Goal: Task Accomplishment & Management: Manage account settings

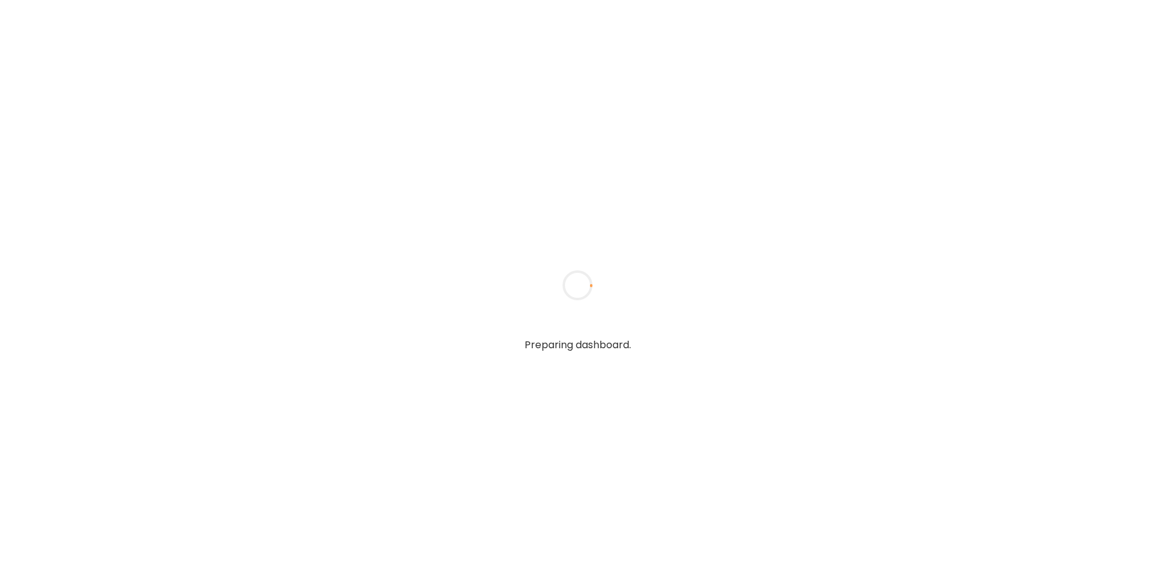
type textarea "**********"
type input "**********"
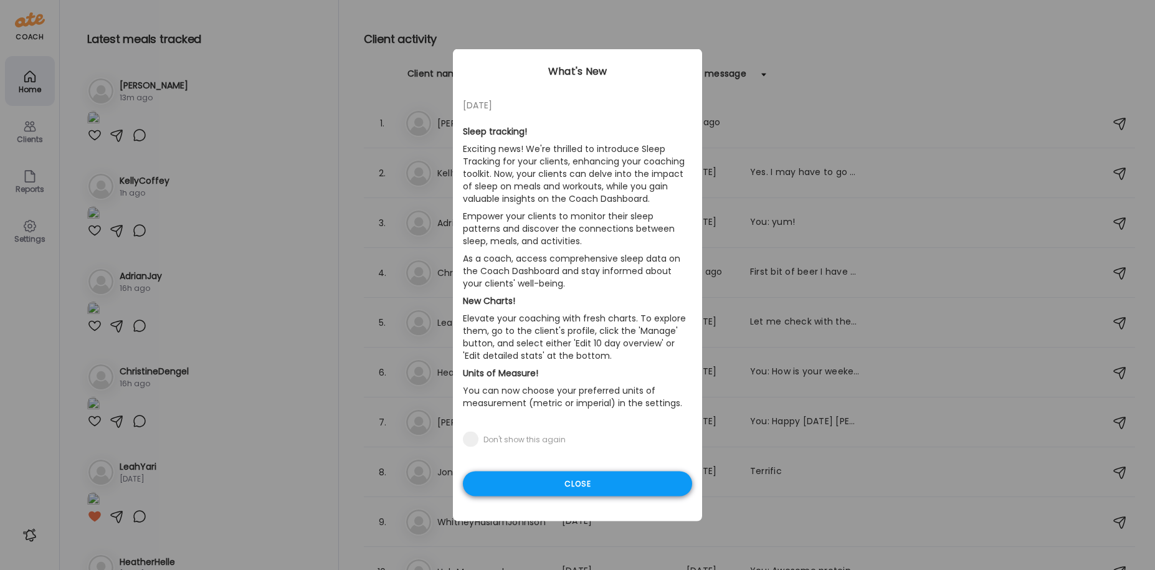
click at [607, 487] on div "Close" at bounding box center [577, 484] width 229 height 25
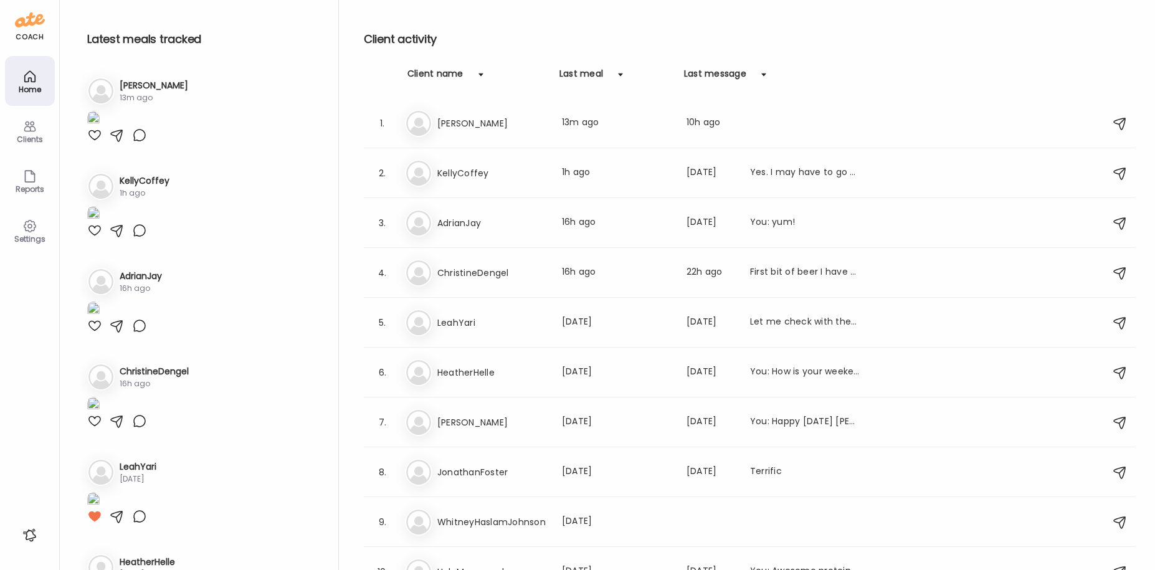
click at [29, 125] on icon at bounding box center [29, 126] width 15 height 15
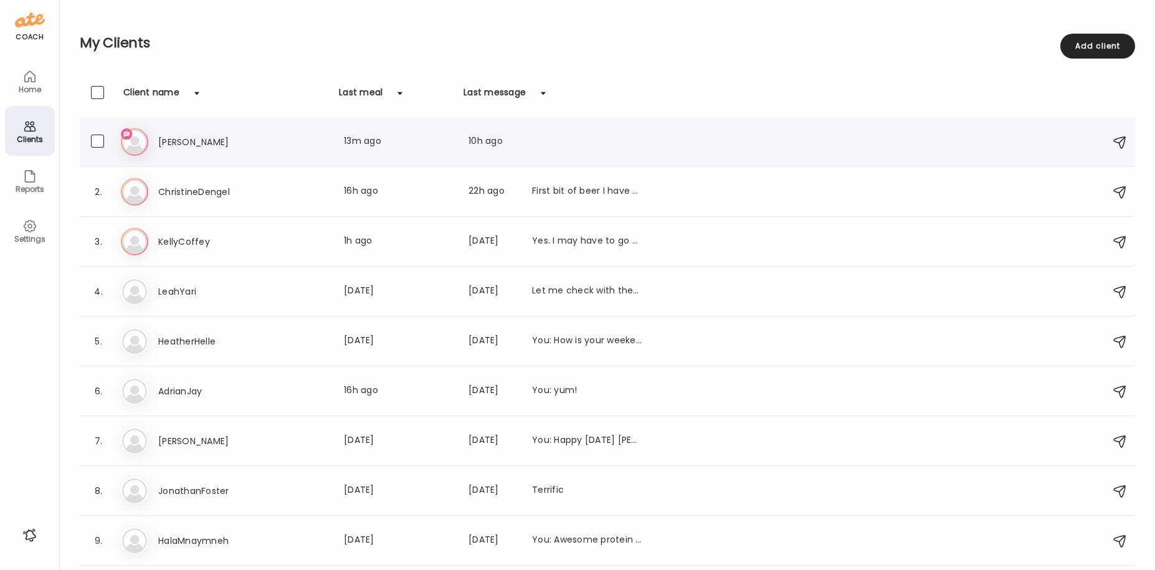
click at [173, 141] on h3 "[PERSON_NAME]" at bounding box center [213, 142] width 110 height 15
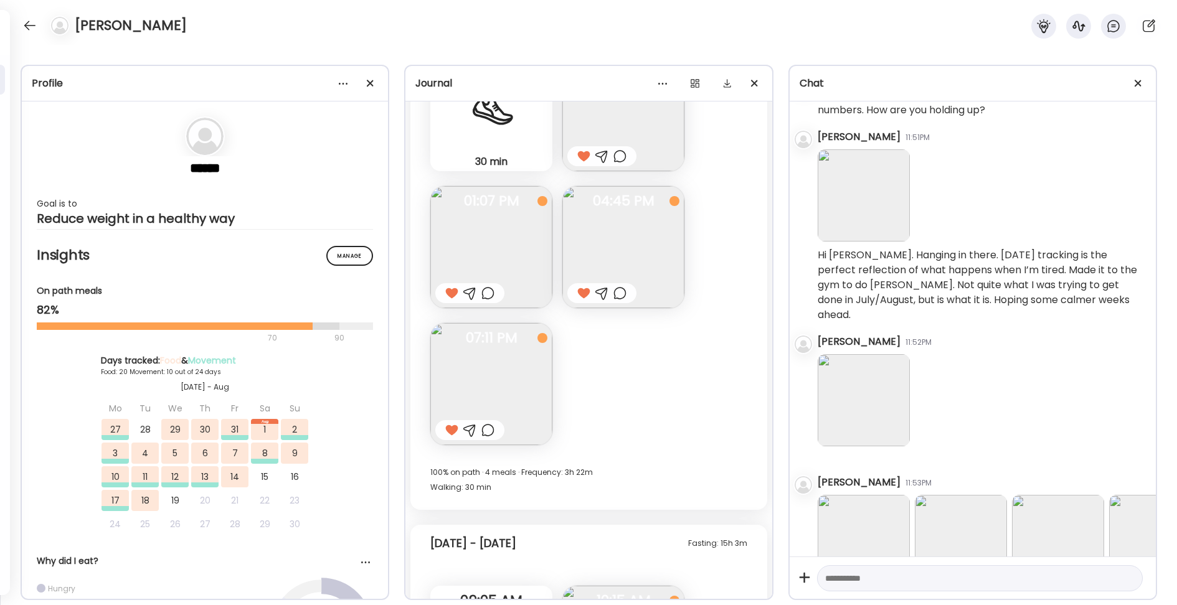
scroll to position [16157, 2]
click at [874, 355] on img at bounding box center [864, 401] width 92 height 92
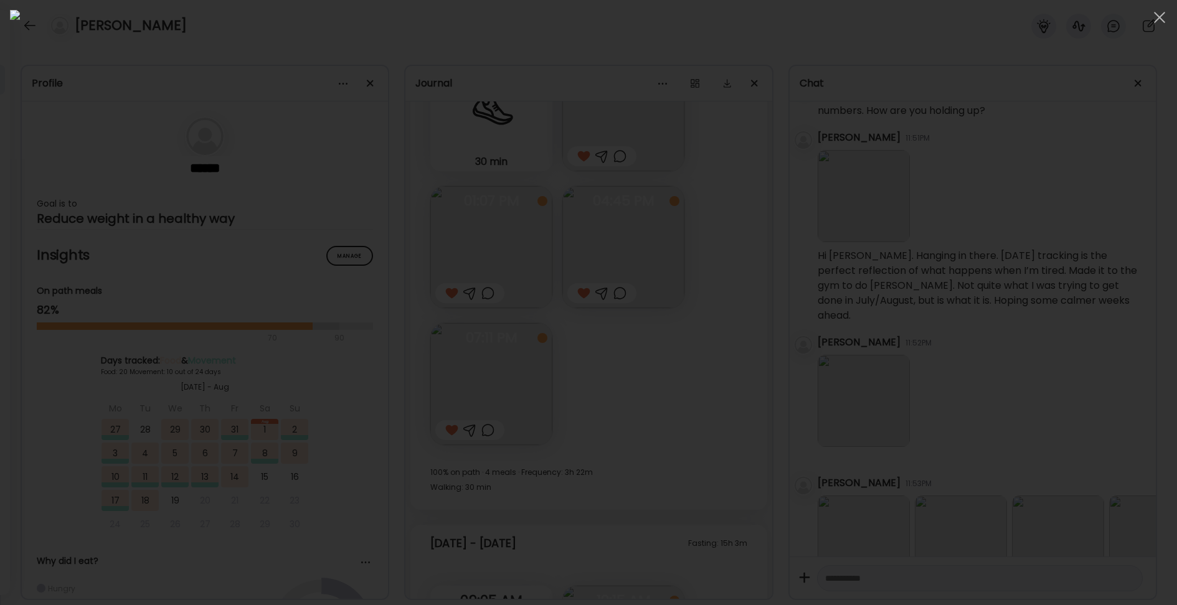
click at [82, 57] on div at bounding box center [588, 303] width 1157 height 586
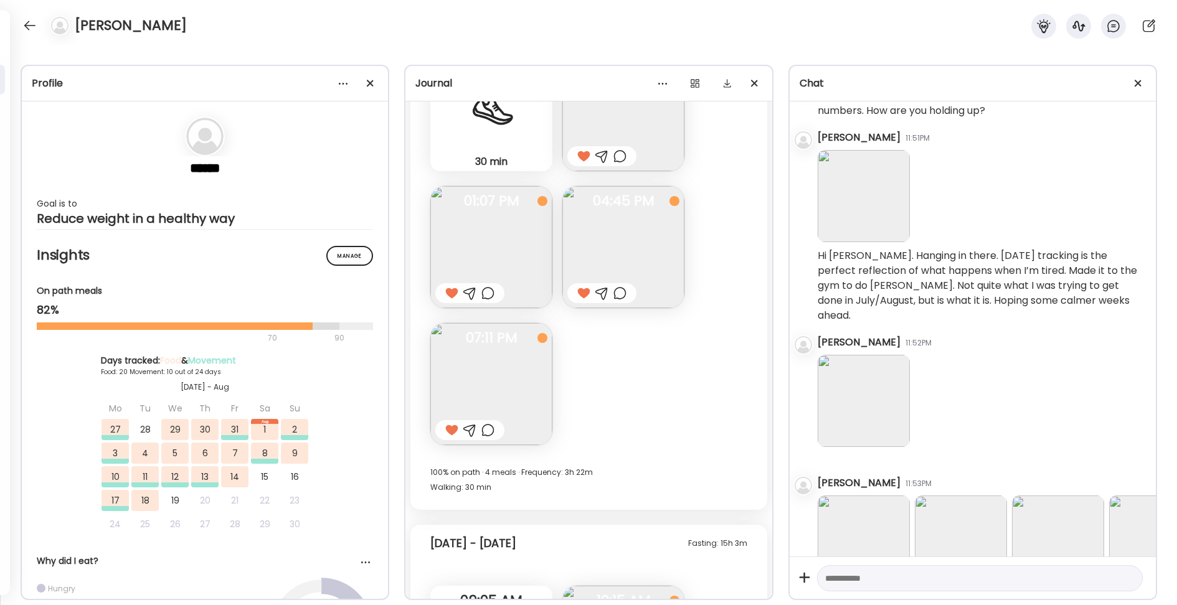
click at [870, 496] on img at bounding box center [864, 542] width 92 height 92
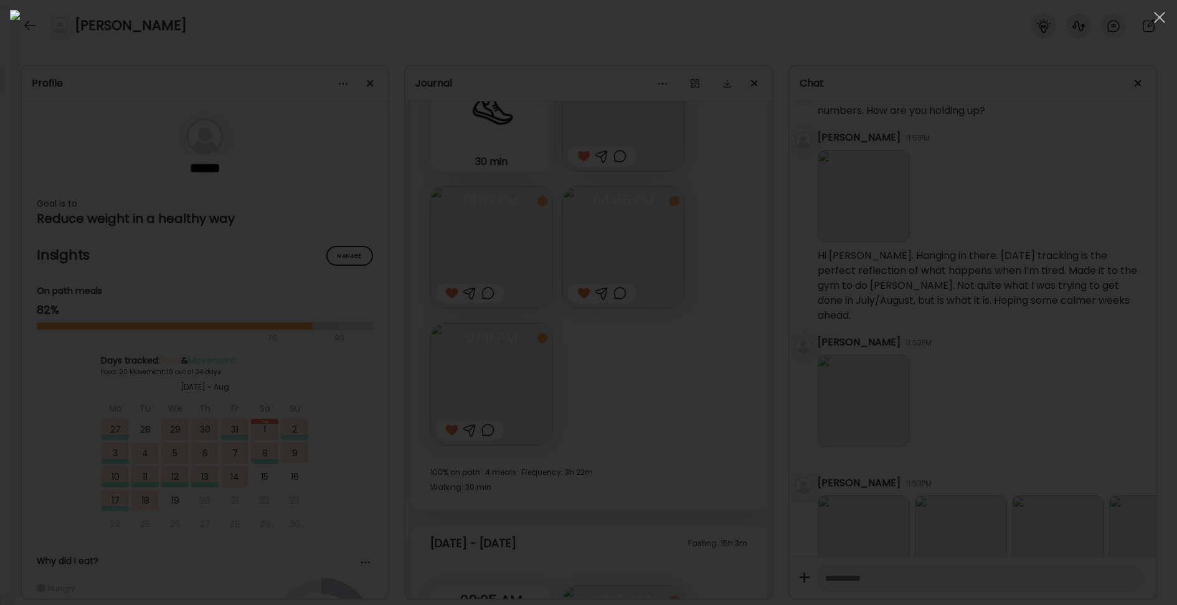
click at [882, 180] on div at bounding box center [588, 303] width 1157 height 586
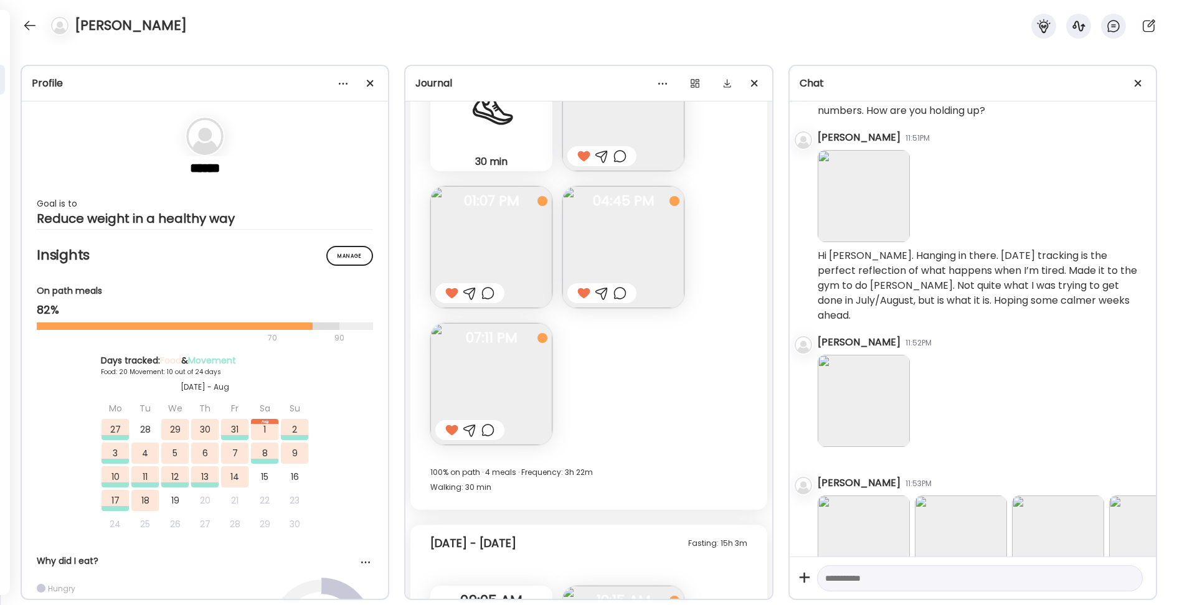
click at [969, 496] on img at bounding box center [961, 542] width 92 height 92
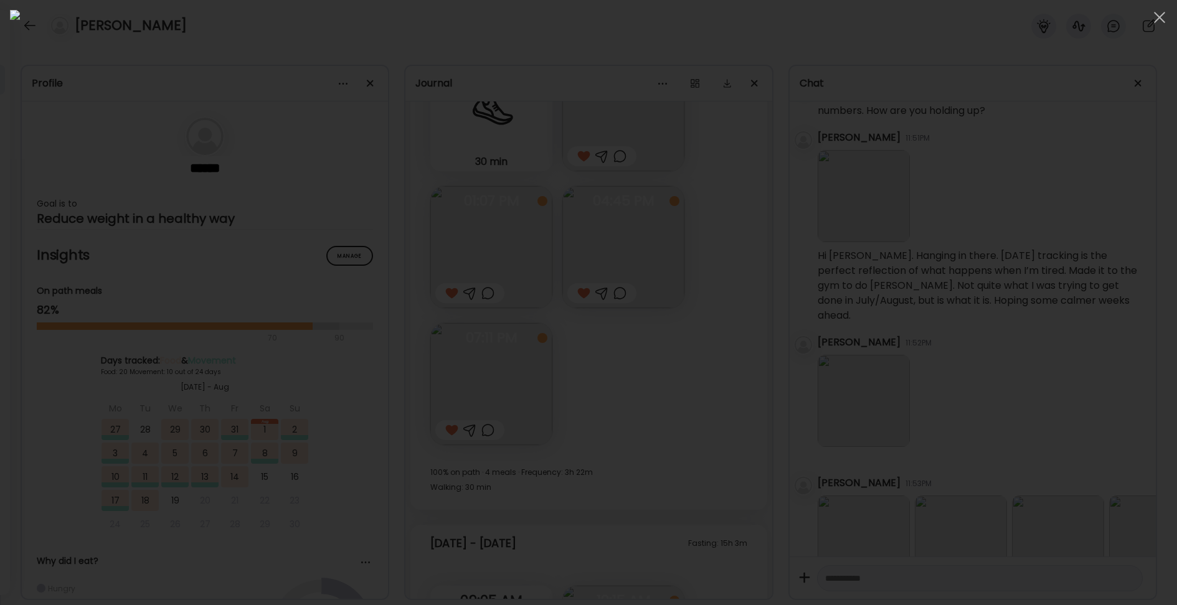
click at [1043, 244] on div at bounding box center [588, 303] width 1157 height 586
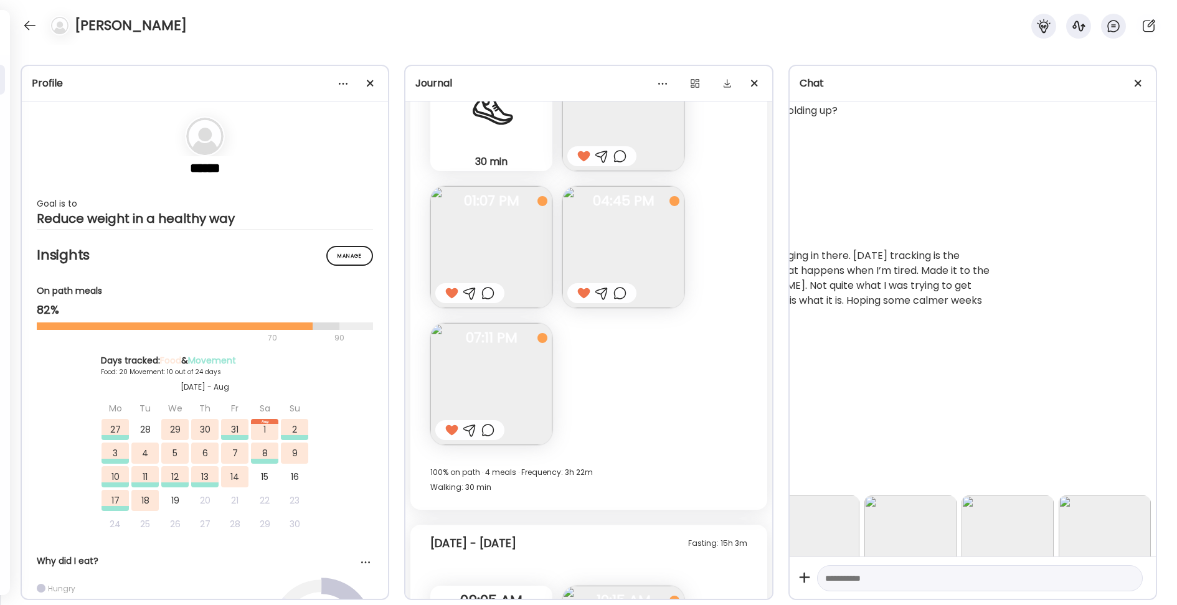
scroll to position [16157, 149]
click at [914, 496] on img at bounding box center [911, 542] width 92 height 92
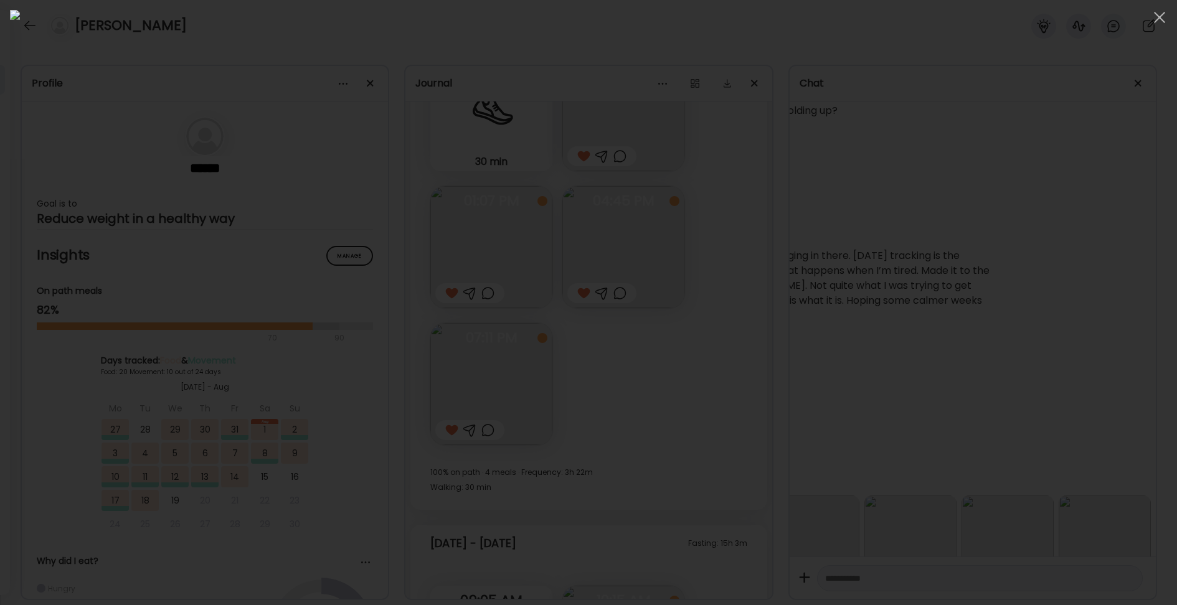
click at [954, 503] on div at bounding box center [588, 303] width 1157 height 586
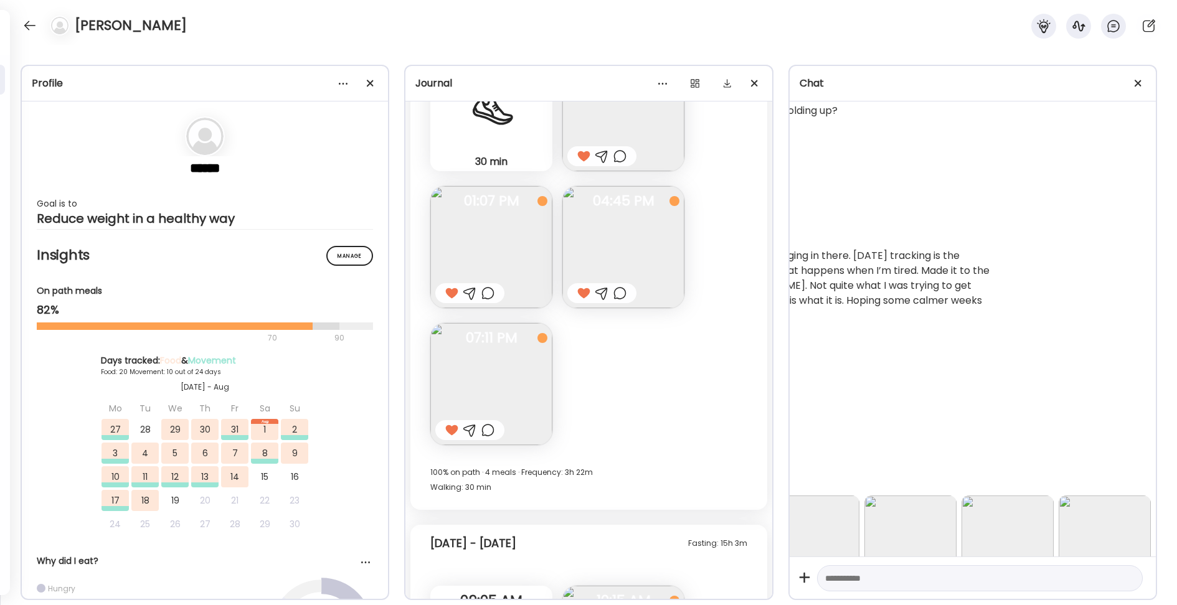
click at [1098, 501] on img at bounding box center [1105, 542] width 92 height 92
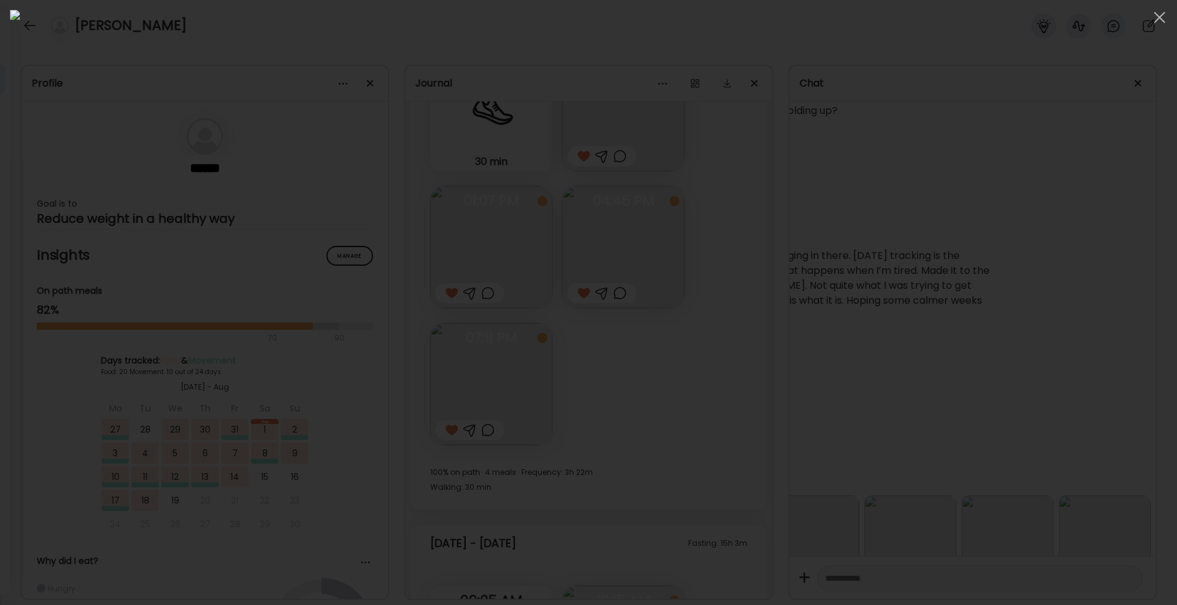
click at [1061, 494] on div at bounding box center [588, 303] width 1157 height 586
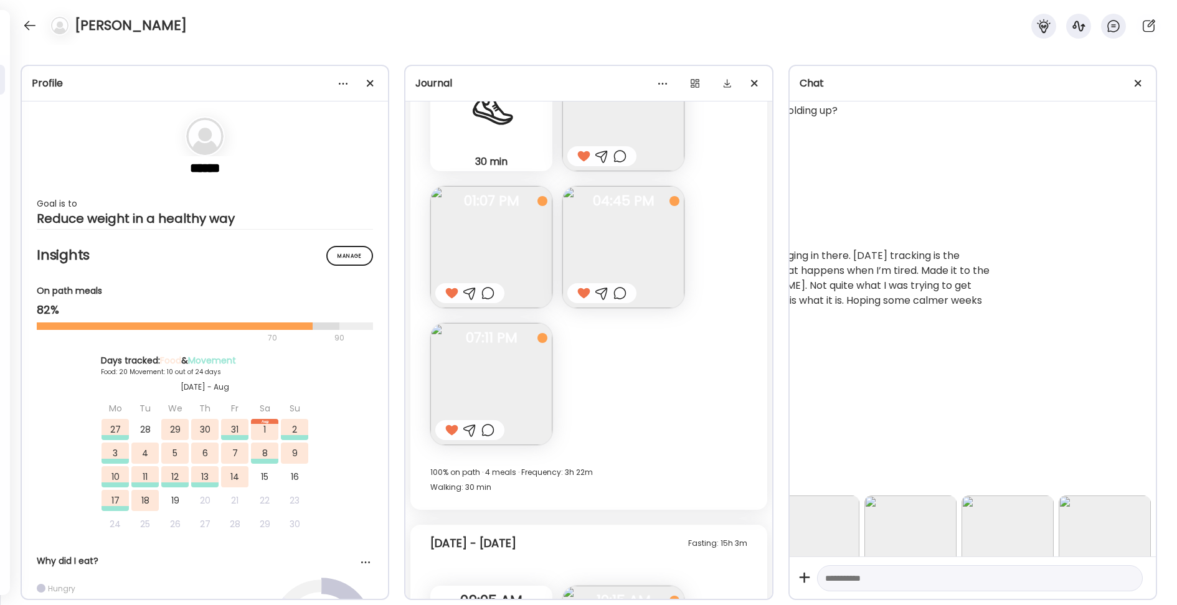
click at [1013, 496] on img at bounding box center [1008, 542] width 92 height 92
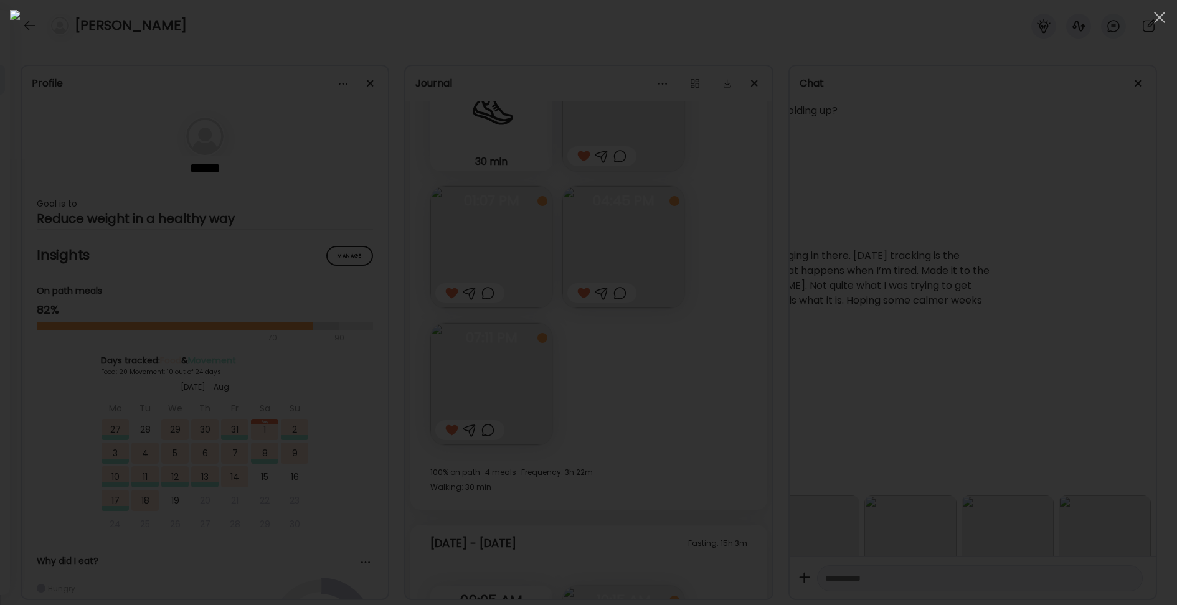
click at [964, 488] on div at bounding box center [588, 303] width 1157 height 586
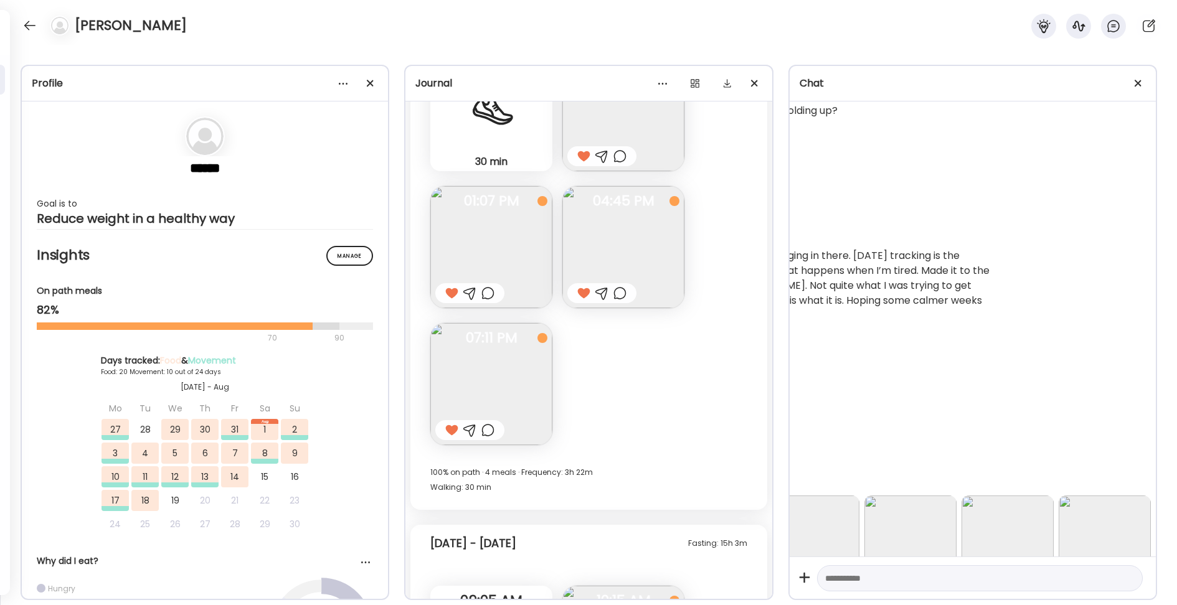
click at [921, 496] on img at bounding box center [911, 542] width 92 height 92
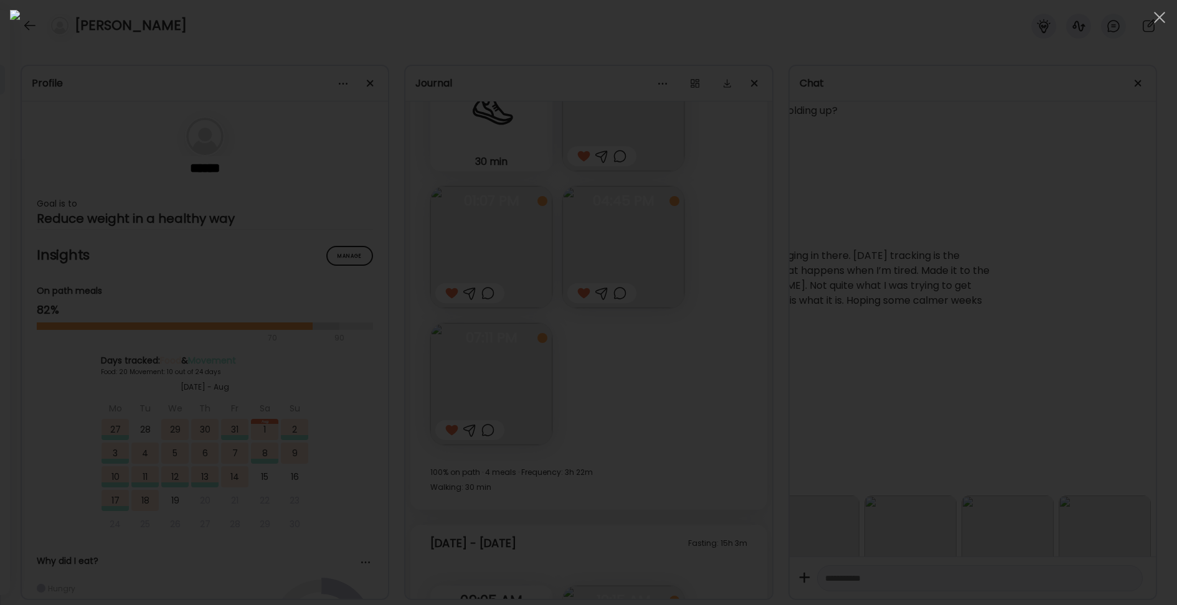
click at [994, 467] on div at bounding box center [588, 303] width 1157 height 586
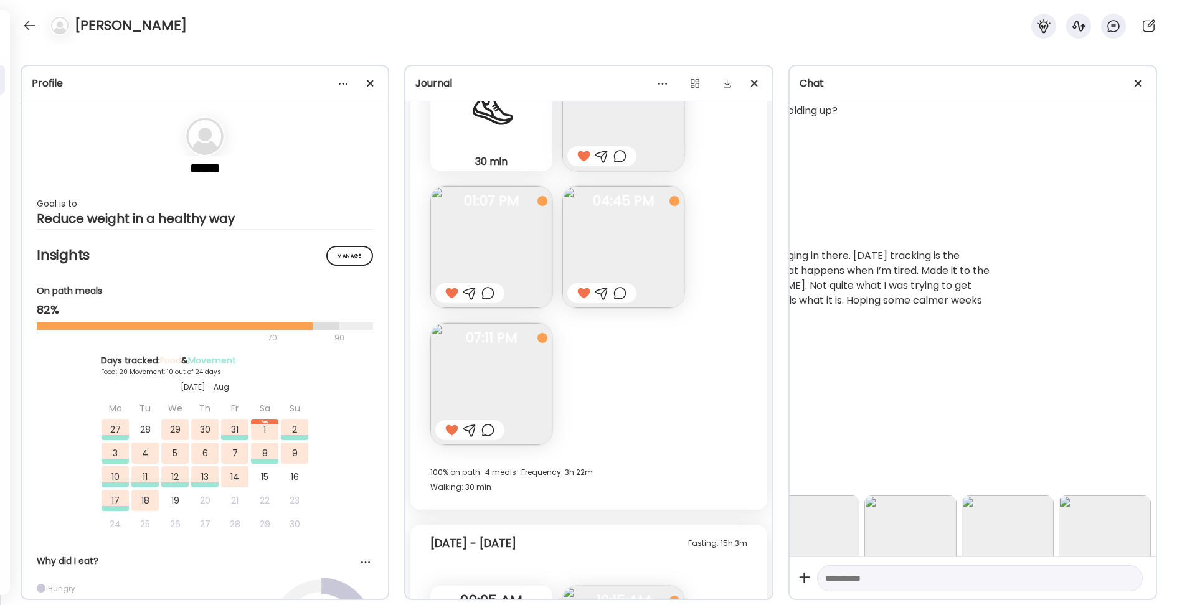
click at [837, 496] on img at bounding box center [813, 542] width 92 height 92
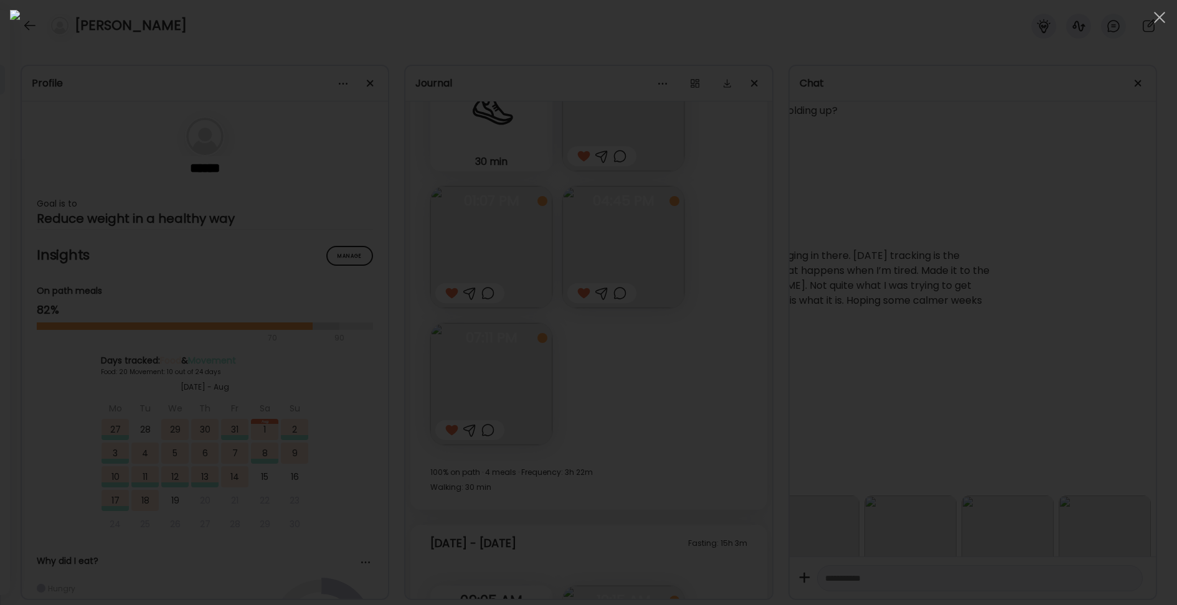
click at [225, 256] on div at bounding box center [588, 303] width 1157 height 586
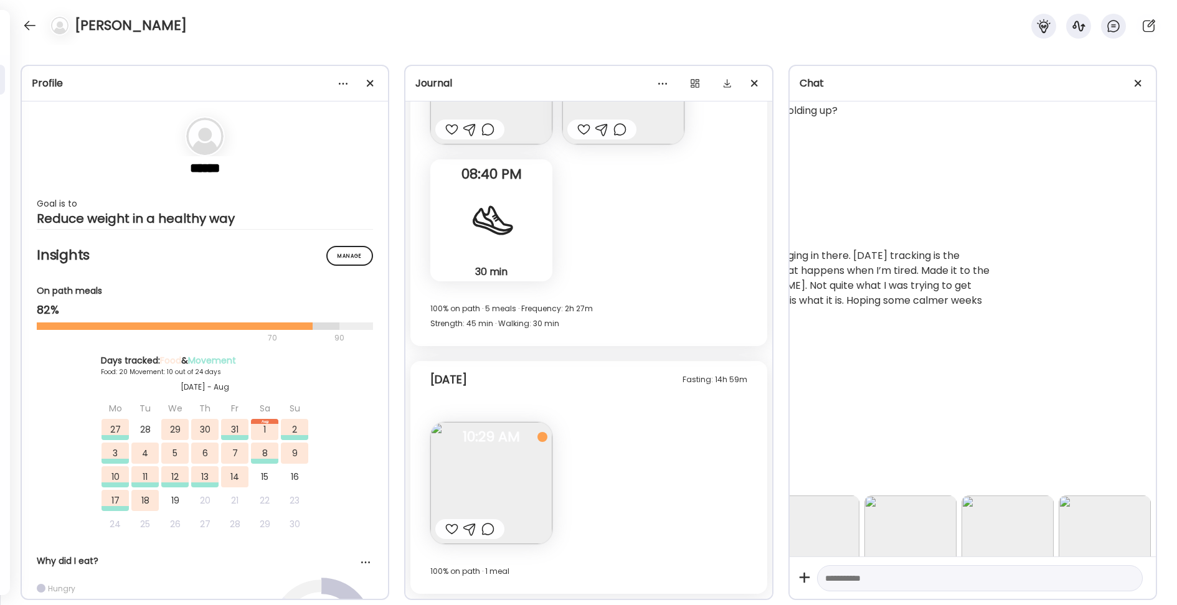
scroll to position [10117, 0]
click at [450, 535] on div at bounding box center [451, 529] width 13 height 15
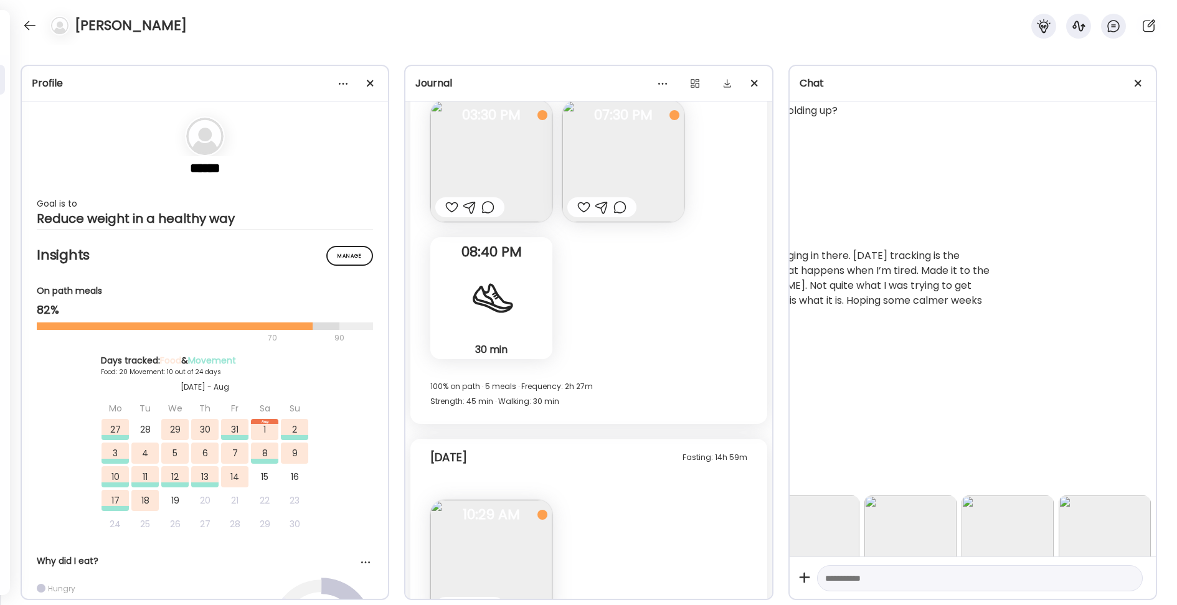
scroll to position [10042, 0]
click at [1022, 207] on div "[DATE] - [DATE] [PERSON_NAME] 08:41AM Good morning! Looking forward to our call…" at bounding box center [973, 329] width 366 height 455
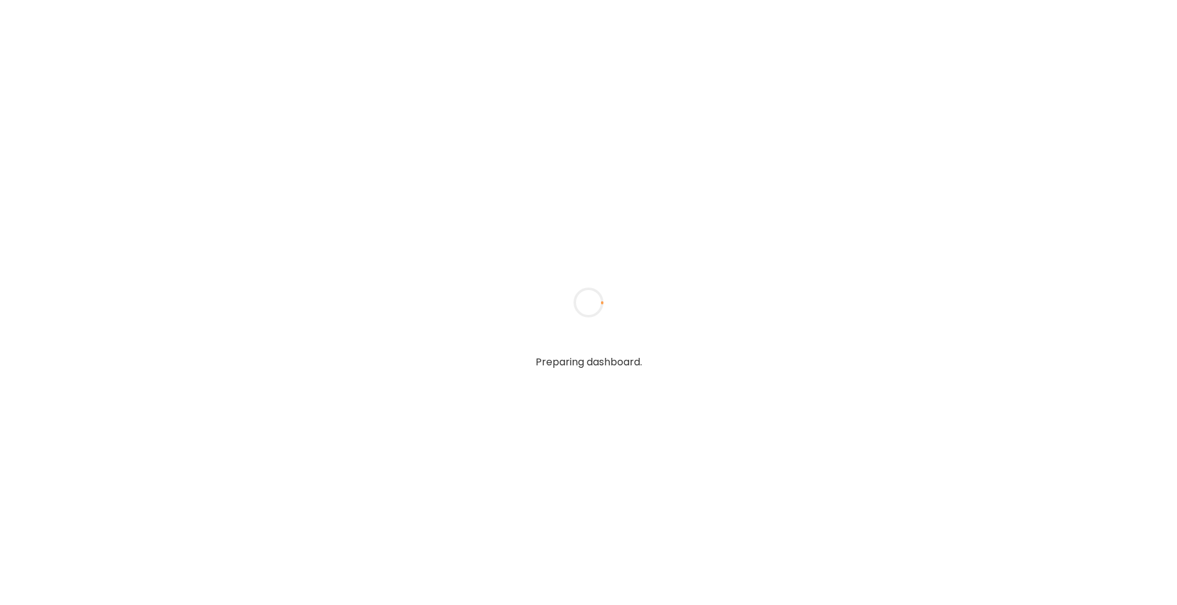
type textarea "**********"
type input "**********"
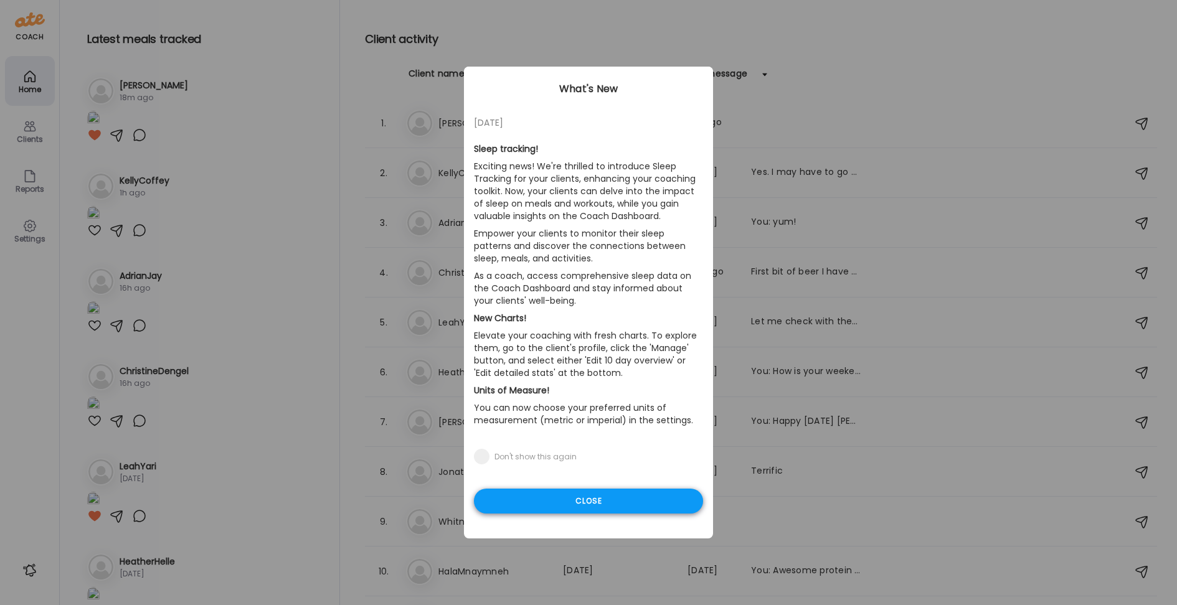
click at [594, 503] on div "Close" at bounding box center [588, 501] width 229 height 25
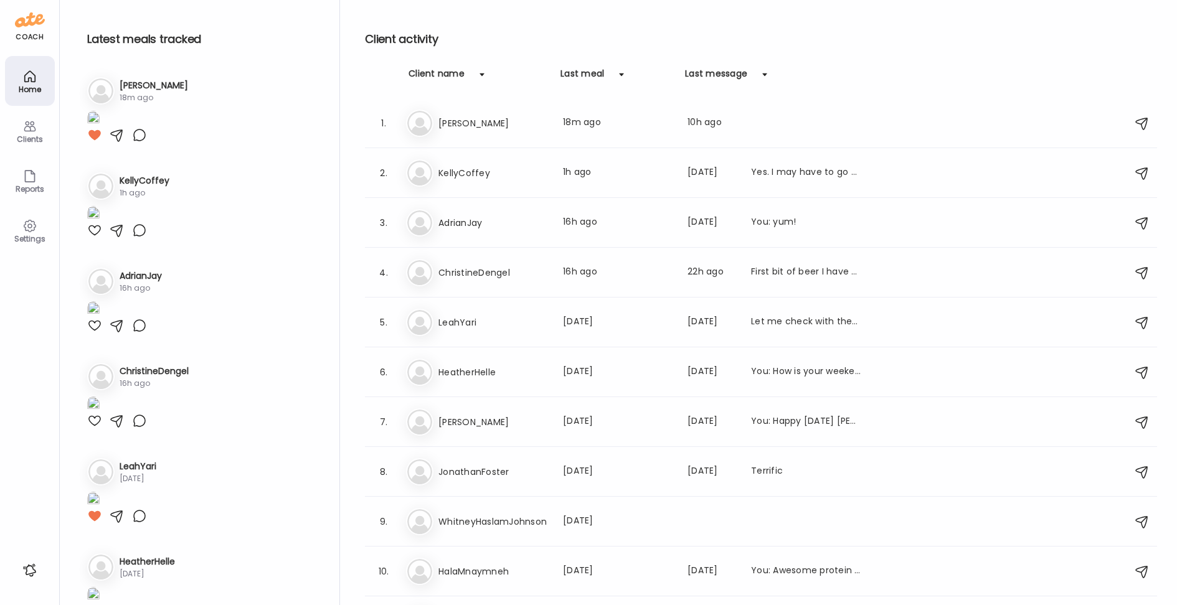
click at [22, 135] on div "Clients" at bounding box center [29, 139] width 45 height 8
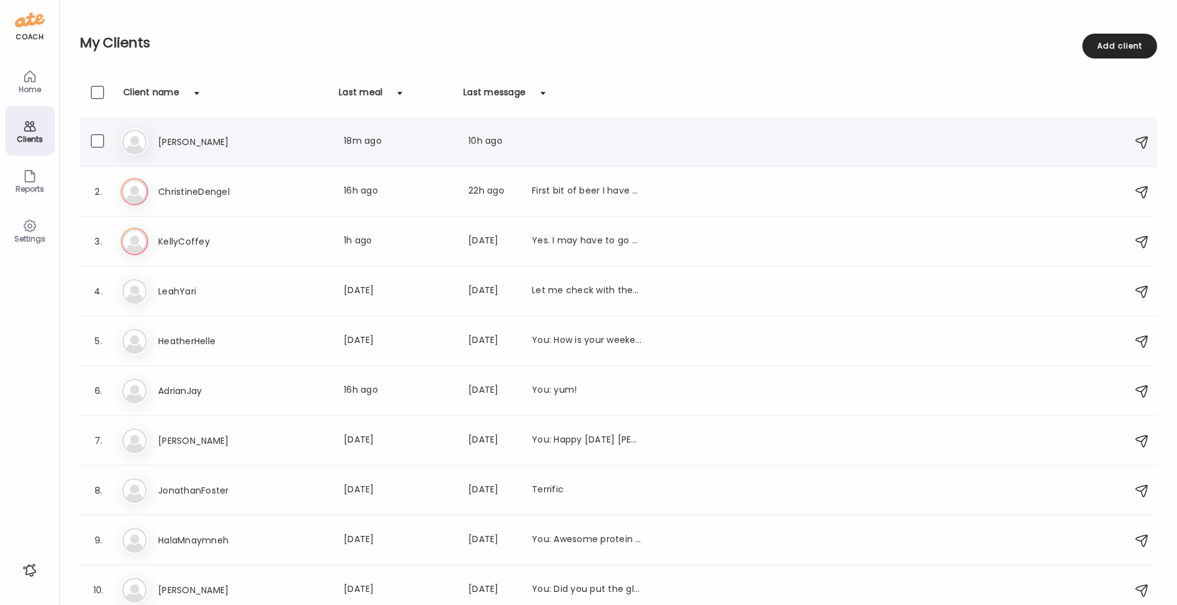
click at [170, 140] on h3 "[PERSON_NAME]" at bounding box center [213, 142] width 110 height 15
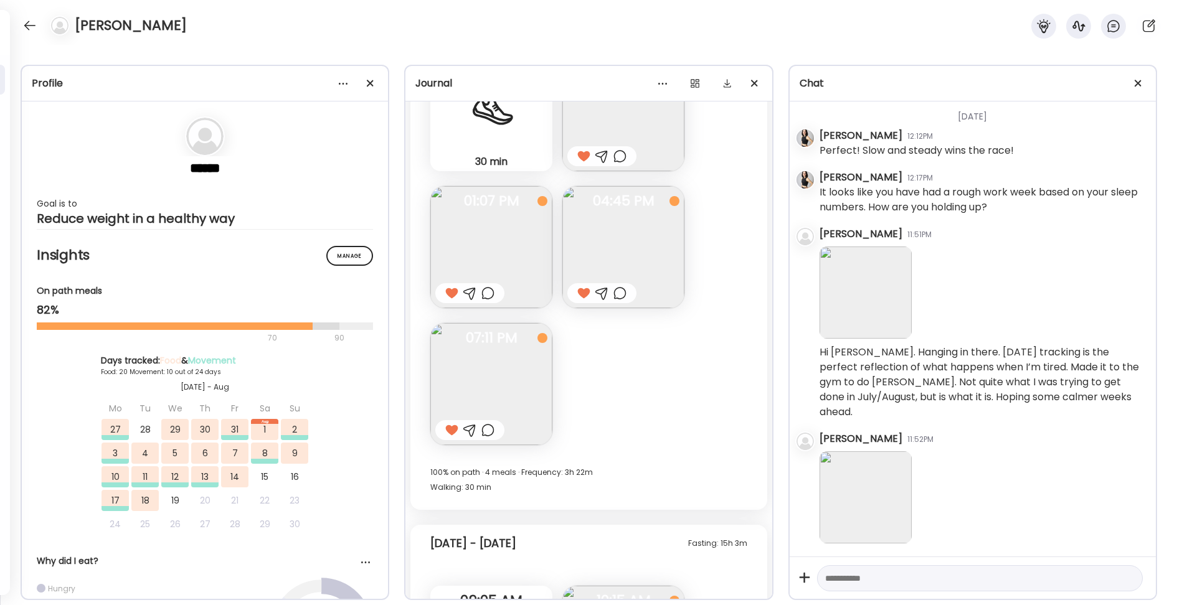
scroll to position [16062, 0]
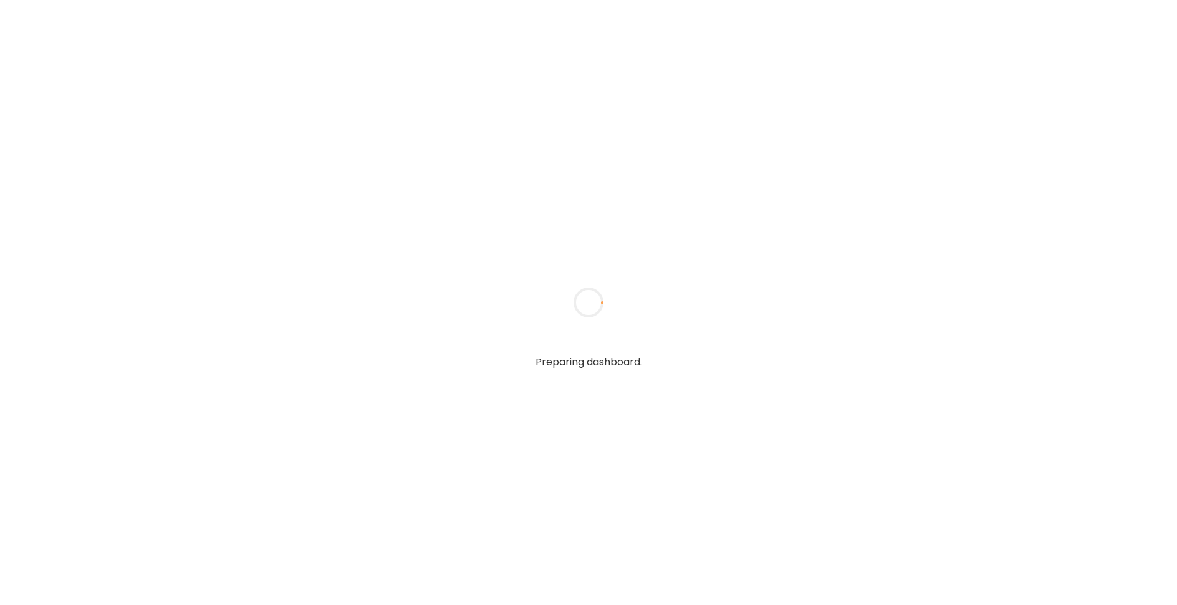
type textarea "**********"
type input "**********"
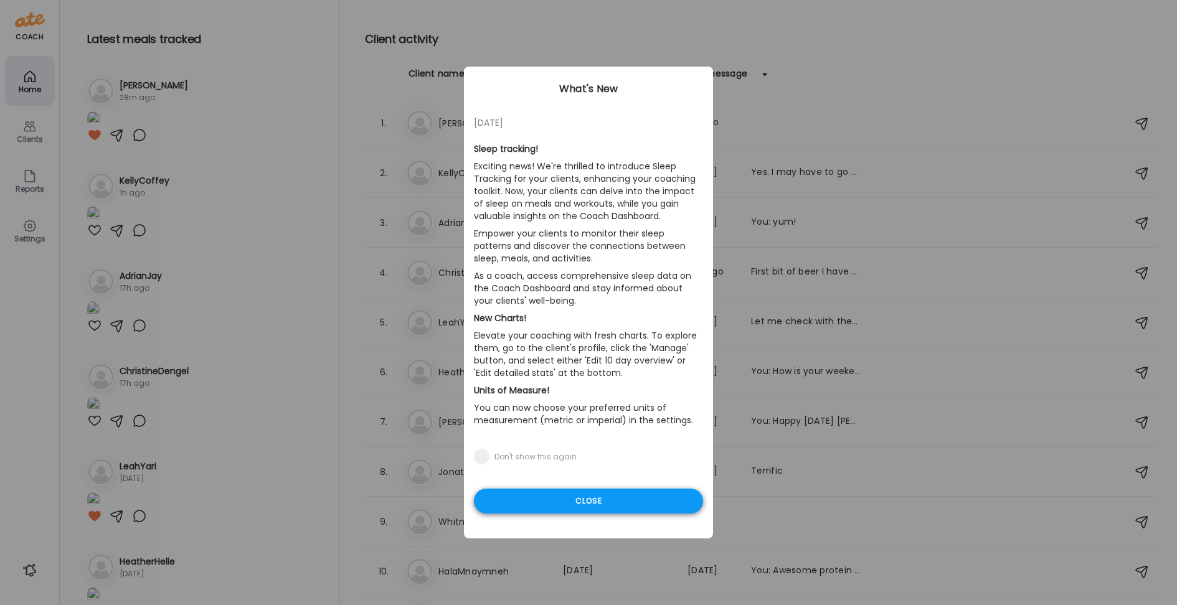
click at [586, 505] on div "Close" at bounding box center [588, 501] width 229 height 25
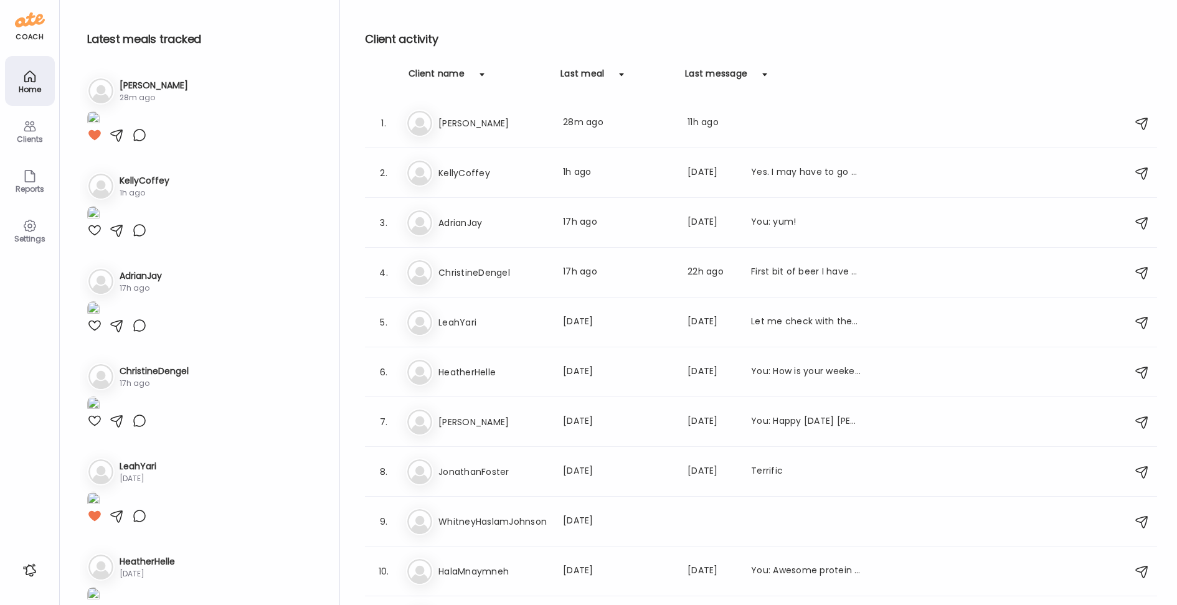
click at [29, 139] on div "Clients" at bounding box center [29, 139] width 45 height 8
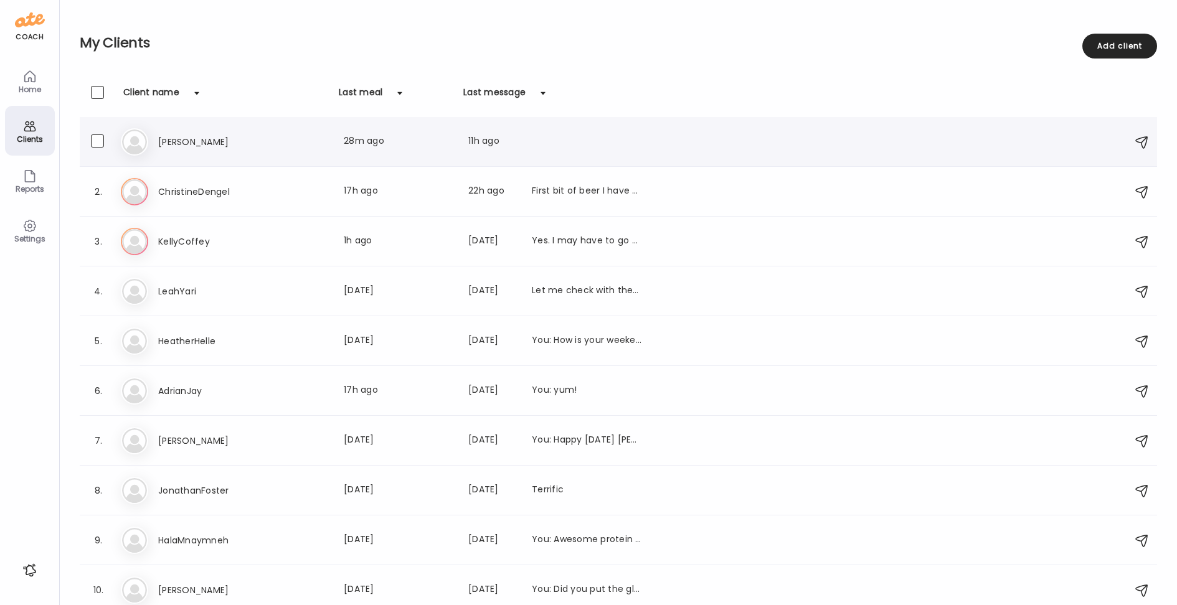
click at [164, 146] on h3 "[PERSON_NAME]" at bounding box center [213, 142] width 110 height 15
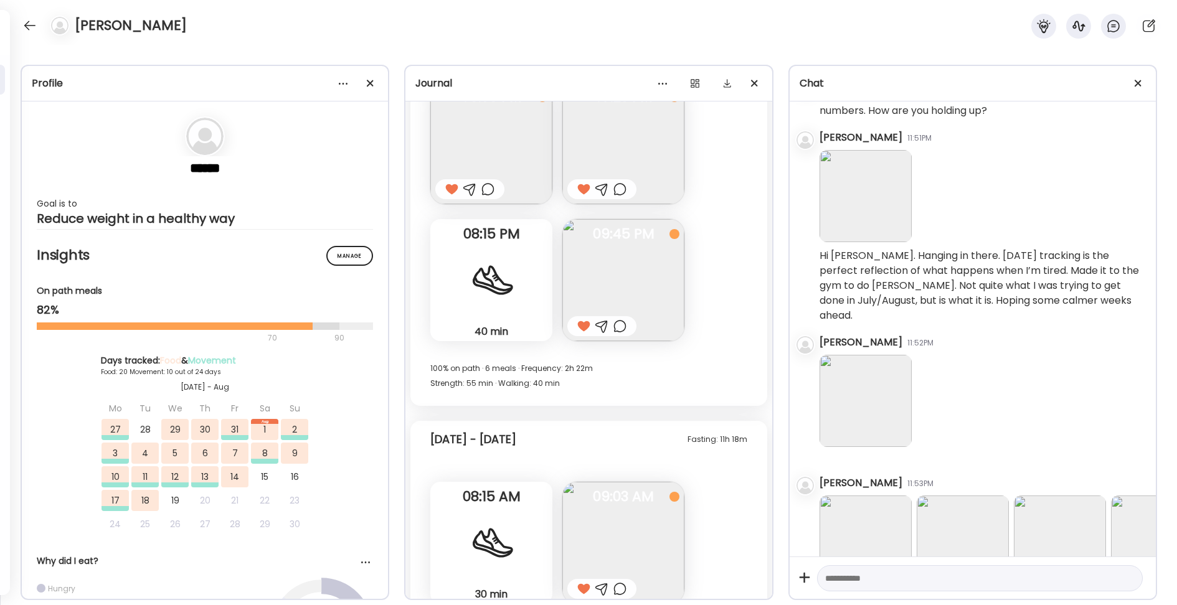
scroll to position [11950, 0]
click at [642, 280] on img at bounding box center [623, 283] width 122 height 122
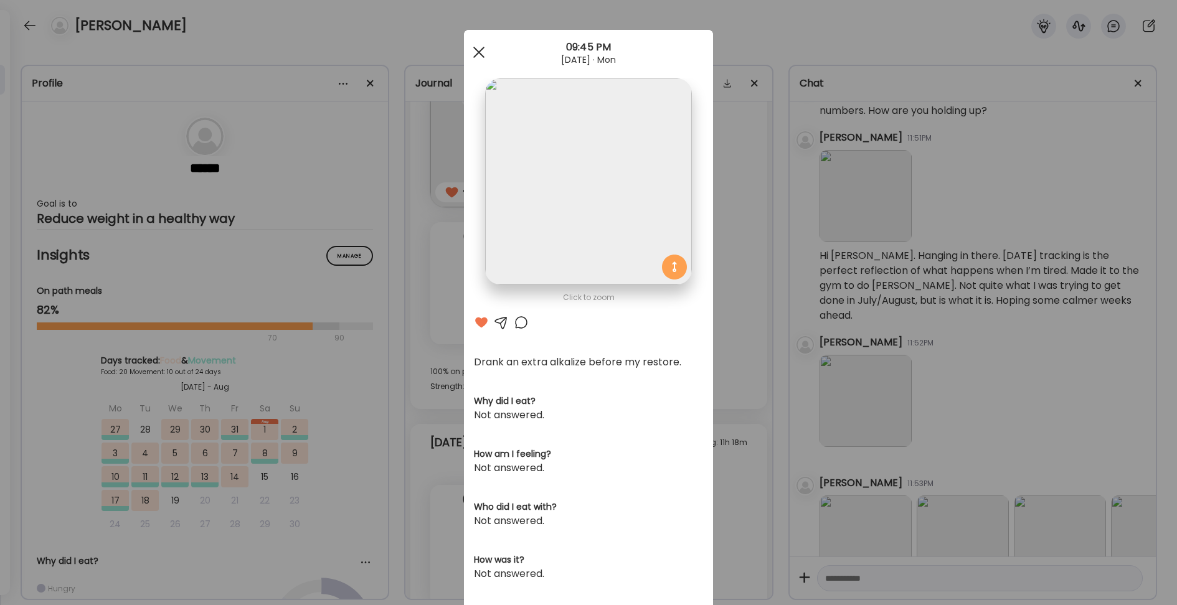
click at [478, 50] on div at bounding box center [479, 52] width 25 height 25
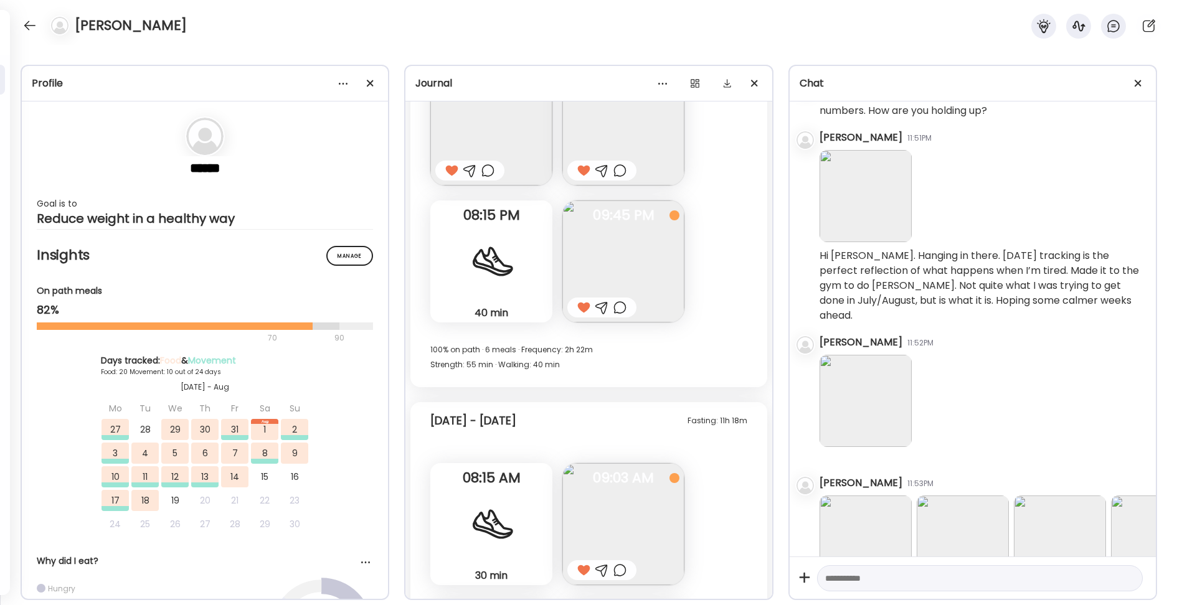
scroll to position [11971, 0]
